Goal: Obtain resource: Obtain resource

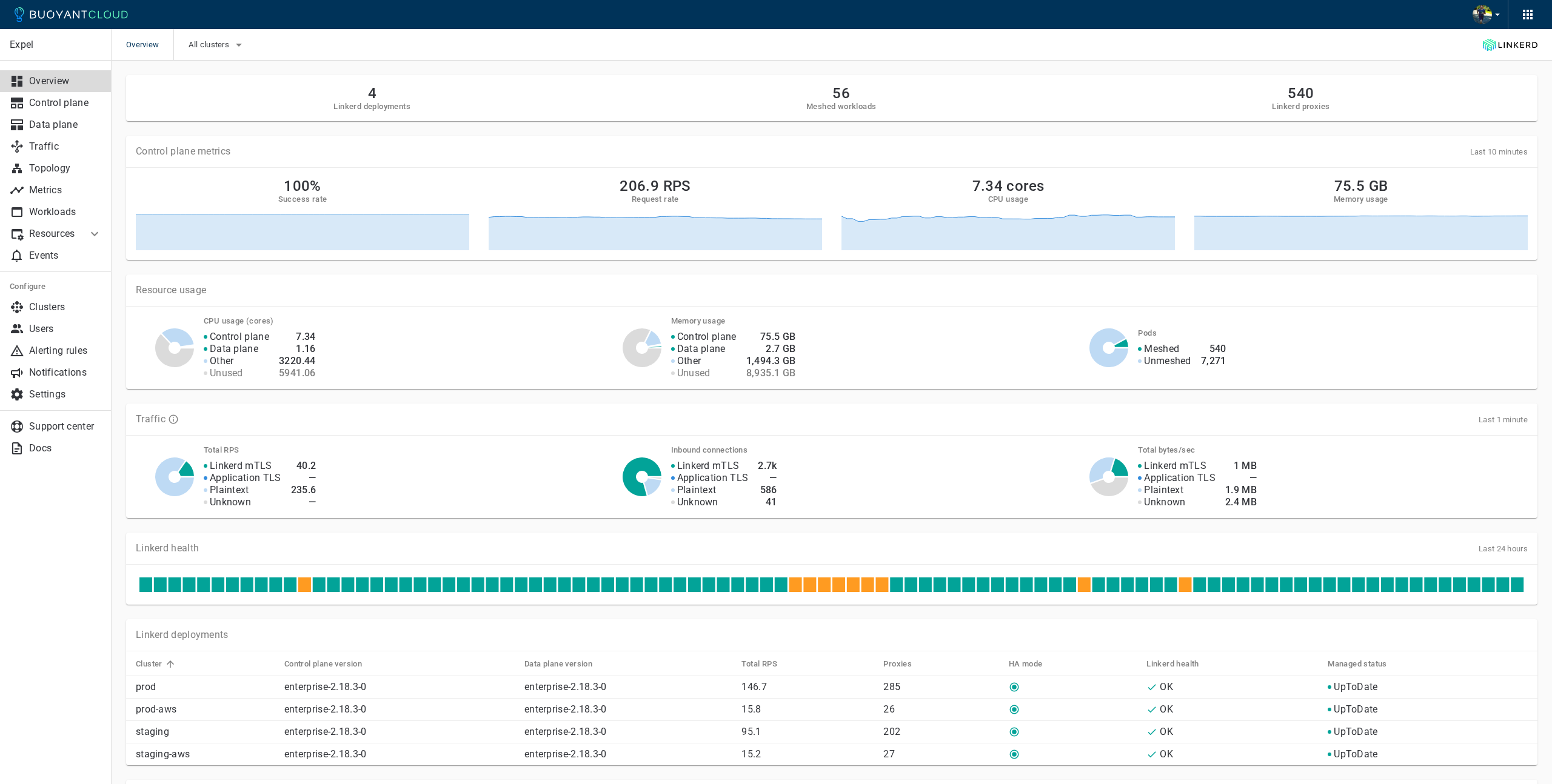
click at [57, 229] on p "Resources" at bounding box center [53, 233] width 48 height 12
click at [51, 258] on span "Managed Linkerd" at bounding box center [56, 260] width 92 height 10
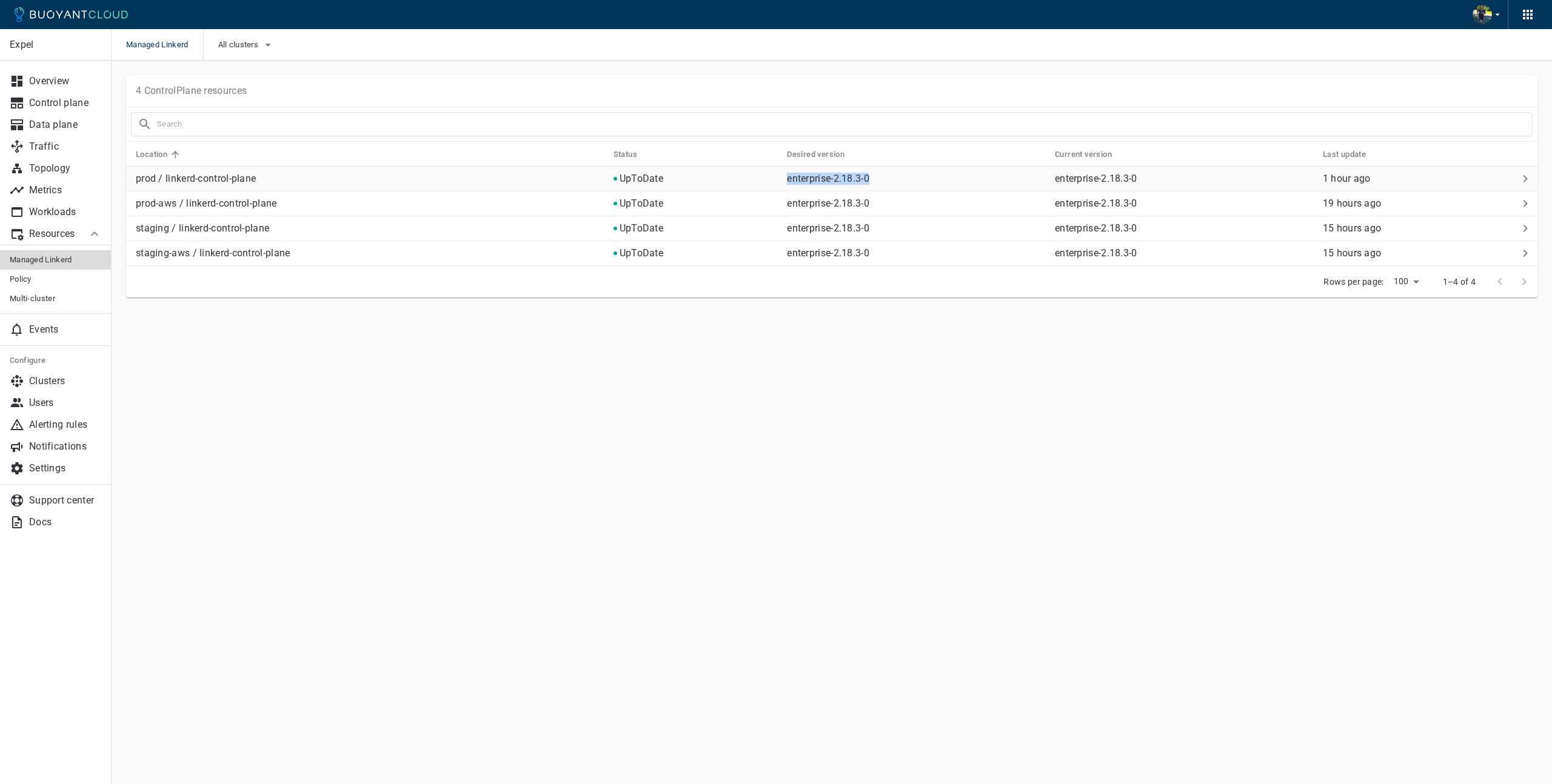
drag, startPoint x: 870, startPoint y: 180, endPoint x: 781, endPoint y: 181, distance: 89.0
click at [787, 181] on p "enterprise-2.18.3-0" at bounding box center [916, 178] width 258 height 12
copy p "enterprise-2.18.3-0"
